Goal: Transaction & Acquisition: Purchase product/service

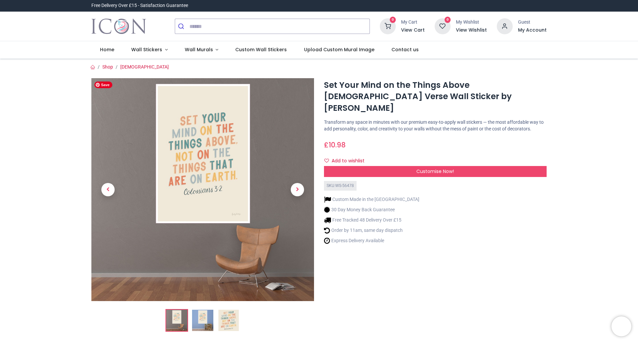
click at [206, 158] on img at bounding box center [202, 189] width 223 height 223
click at [230, 316] on img at bounding box center [228, 319] width 21 height 21
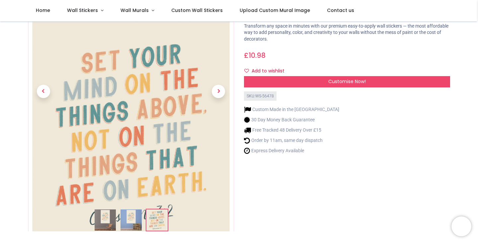
scroll to position [66, 0]
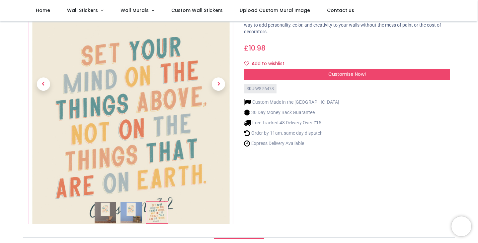
click at [224, 79] on link at bounding box center [218, 84] width 31 height 153
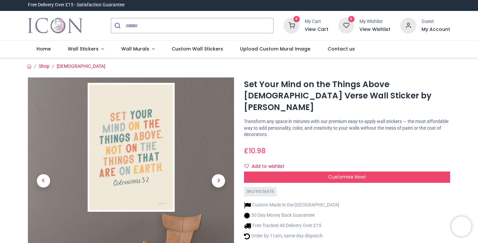
scroll to position [0, 0]
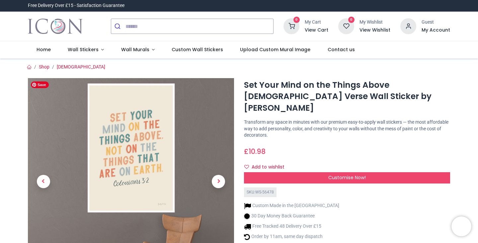
click at [154, 161] on img at bounding box center [131, 181] width 206 height 206
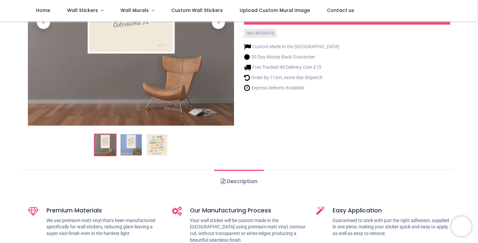
scroll to position [33, 0]
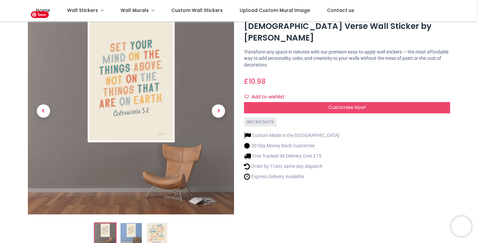
click at [154, 109] on img at bounding box center [131, 111] width 206 height 206
click at [154, 102] on img at bounding box center [131, 111] width 206 height 206
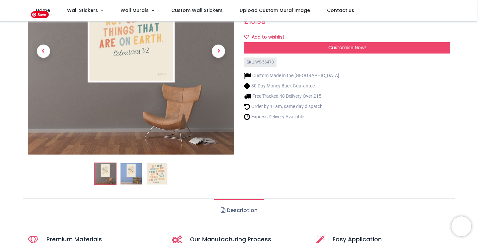
scroll to position [100, 0]
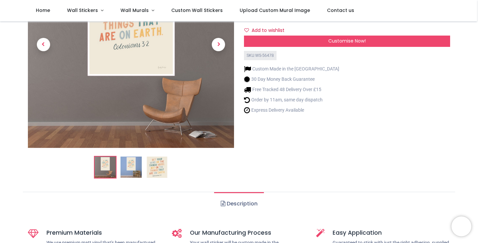
click at [135, 167] on img at bounding box center [131, 167] width 21 height 21
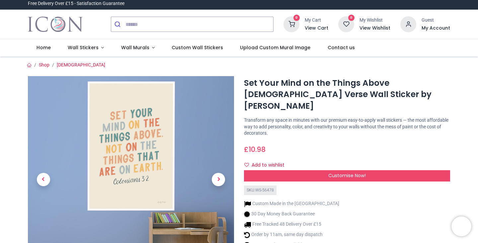
scroll to position [0, 0]
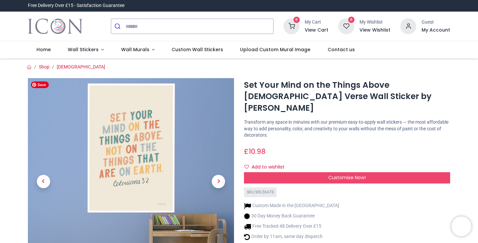
click at [130, 141] on img at bounding box center [131, 181] width 206 height 206
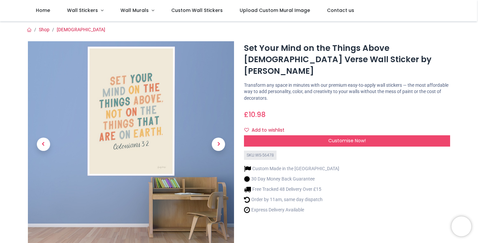
scroll to position [100, 0]
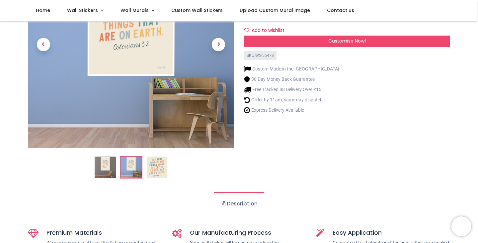
drag, startPoint x: 159, startPoint y: 165, endPoint x: 159, endPoint y: 117, distance: 47.9
click at [159, 165] on img at bounding box center [157, 167] width 21 height 21
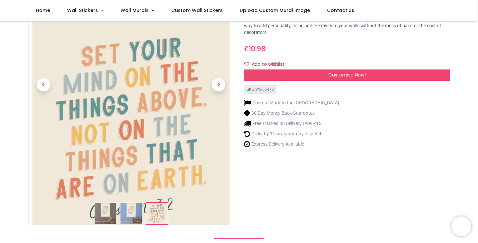
scroll to position [66, 0]
